Goal: Contribute content: Contribute content

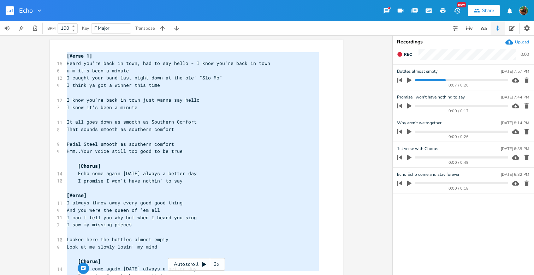
scroll to position [0, 25]
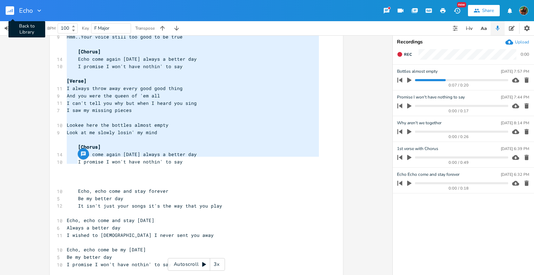
click at [11, 12] on icon "button" at bounding box center [10, 11] width 1 height 2
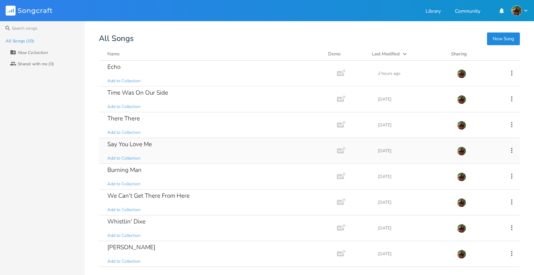
click at [156, 145] on div "Say You Love Me Add to Collection" at bounding box center [216, 150] width 218 height 25
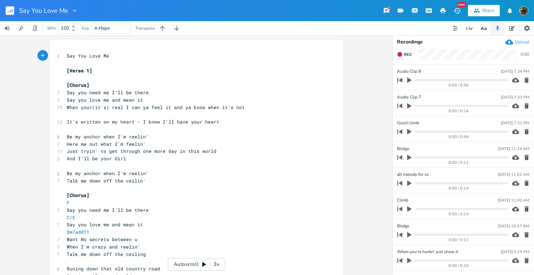
click at [408, 130] on icon "button" at bounding box center [409, 131] width 4 height 5
click at [438, 131] on progress at bounding box center [461, 132] width 93 height 2
click at [409, 131] on icon "button" at bounding box center [410, 132] width 6 height 6
click at [409, 132] on icon "button" at bounding box center [409, 131] width 4 height 5
click at [409, 131] on icon "button" at bounding box center [409, 131] width 4 height 5
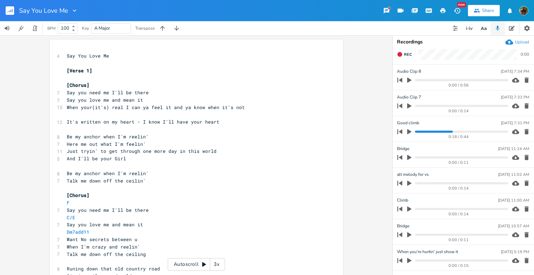
click at [399, 132] on icon "button" at bounding box center [400, 132] width 10 height 10
click at [408, 131] on icon "button" at bounding box center [409, 131] width 4 height 5
click at [410, 134] on icon "button" at bounding box center [410, 132] width 6 height 6
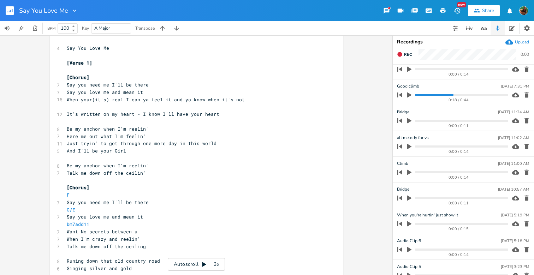
scroll to position [1, 0]
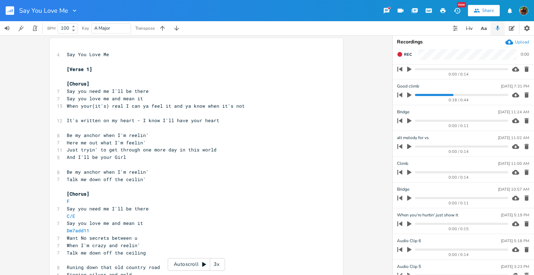
click at [72, 155] on span "And I'll be your Girl" at bounding box center [96, 157] width 59 height 6
click at [81, 111] on pre "​" at bounding box center [192, 112] width 255 height 7
click at [84, 117] on span "It's written on my heart - I know I'll have your heart" at bounding box center [143, 120] width 153 height 6
click at [69, 118] on span "It's written on my heart - I know I'll have your heart" at bounding box center [143, 120] width 153 height 6
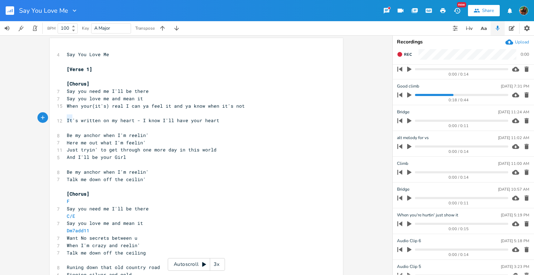
click at [69, 118] on span "It's written on my heart - I know I'll have your heart" at bounding box center [143, 120] width 153 height 6
type textarea "It's written on my heart - I know I'll have your heart"
click at [69, 118] on span "It's written on my heart - I know I'll have your heart" at bounding box center [143, 120] width 153 height 6
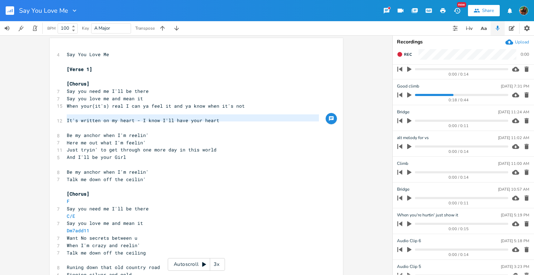
click at [97, 118] on span "It's written on my heart - I know I'll have your heart" at bounding box center [143, 120] width 153 height 6
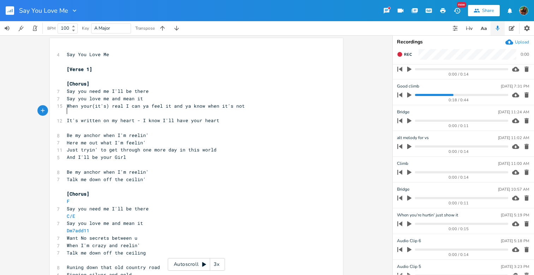
click at [69, 109] on pre "​" at bounding box center [192, 112] width 255 height 7
type textarea "I look into forever, I see us together"
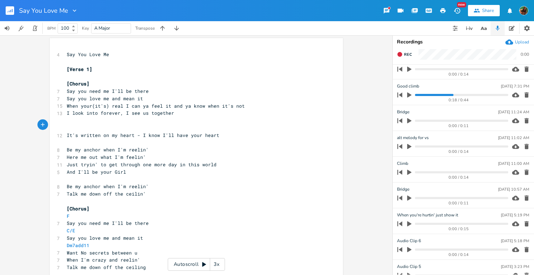
click at [71, 121] on pre "​" at bounding box center [192, 120] width 255 height 7
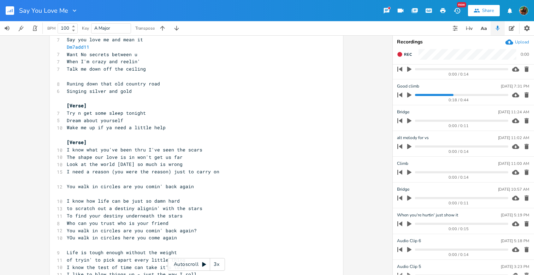
scroll to position [201, 0]
click at [84, 174] on pre "​" at bounding box center [192, 177] width 255 height 7
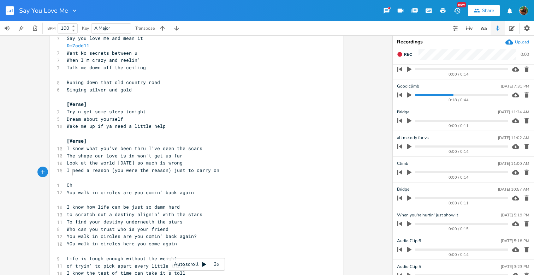
type textarea "Cho"
type textarea "CHORUS REPEAR"
type textarea "T"
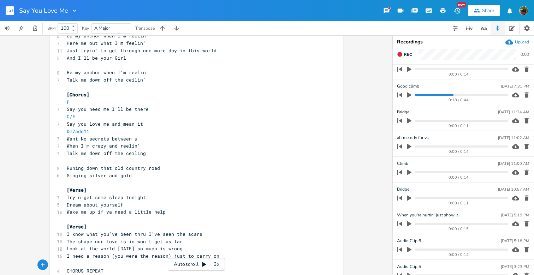
scroll to position [114, 0]
click at [69, 137] on span "Want No secrets between u" at bounding box center [102, 140] width 71 height 6
type textarea "Want No secrets between u"
click at [69, 137] on span "Want No secrets between u" at bounding box center [102, 140] width 71 height 6
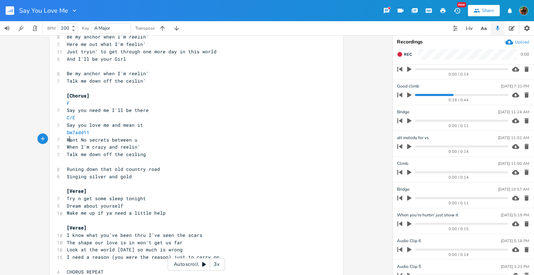
click at [67, 144] on span "When I'm crazy and reelin'" at bounding box center [103, 147] width 73 height 6
type textarea "When I'm crazy and reelin'"
click at [67, 144] on span "When I'm crazy and reelin'" at bounding box center [103, 147] width 73 height 6
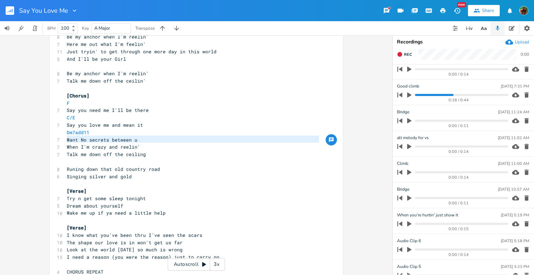
click at [69, 151] on span "Talk me down off the ceiling" at bounding box center [106, 154] width 79 height 6
type textarea "Talk"
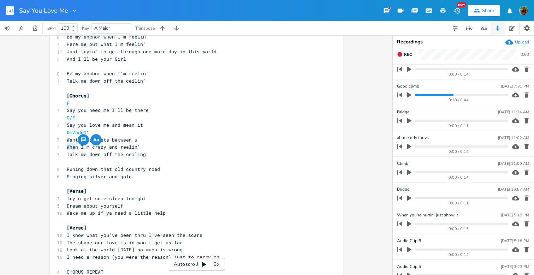
click at [69, 151] on span "Talk me down off the ceiling" at bounding box center [106, 154] width 79 height 6
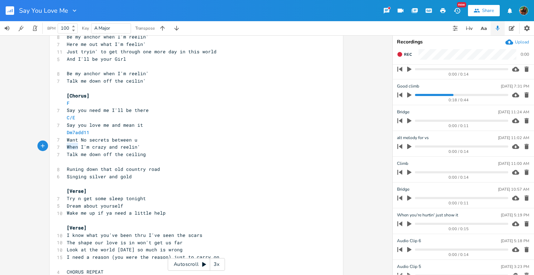
type textarea "Talk me down off the ceiling"
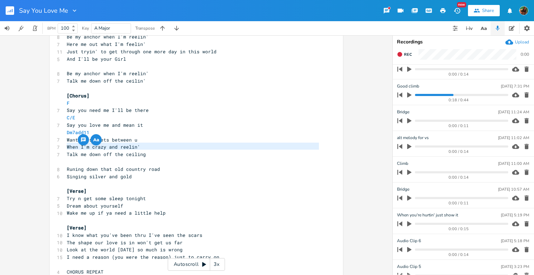
click at [69, 151] on span "Talk me down off the ceiling" at bounding box center [106, 154] width 79 height 6
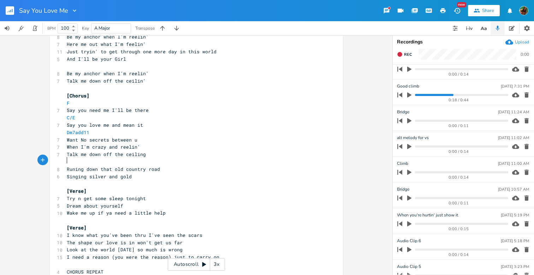
click at [67, 166] on span "Runing down that old country road" at bounding box center [113, 169] width 93 height 6
type textarea "Runing down that old country road"
click at [67, 166] on span "Runing down that old country road" at bounding box center [113, 169] width 93 height 6
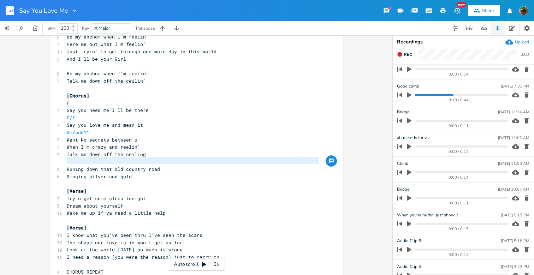
scroll to position [0, 0]
click at [65, 180] on pre "​" at bounding box center [192, 183] width 255 height 7
click at [73, 151] on span "Talk me down off the ceiling" at bounding box center [106, 154] width 79 height 6
click at [72, 158] on pre "​" at bounding box center [192, 161] width 255 height 7
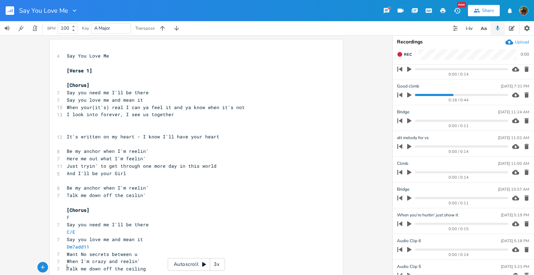
click at [67, 56] on span "Say You Love Me" at bounding box center [88, 56] width 42 height 6
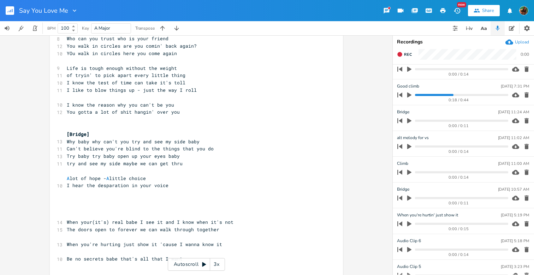
scroll to position [399, 0]
type textarea "Say You Love Me [Verse 1] [Chorus] Say you need me I'll be there Say you love m…"
click at [204, 256] on pre "Be no secrets babe that's all that I want" at bounding box center [192, 259] width 255 height 7
